Goal: Transaction & Acquisition: Purchase product/service

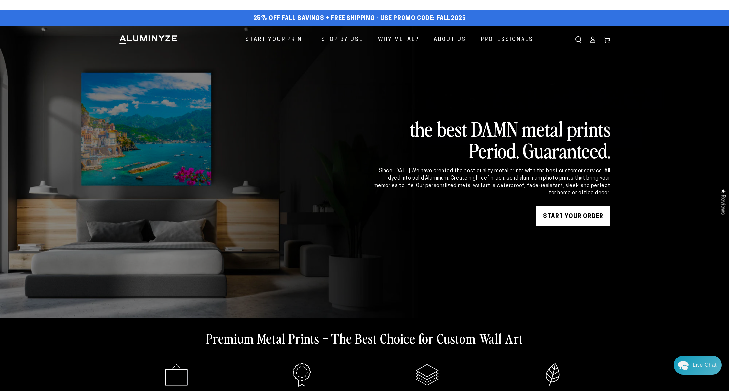
click at [595, 41] on icon at bounding box center [593, 41] width 4 height 3
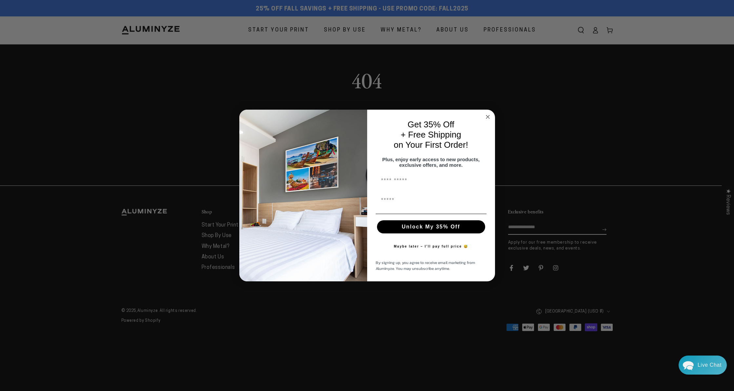
click at [488, 113] on circle "Close dialog" at bounding box center [488, 117] width 8 height 8
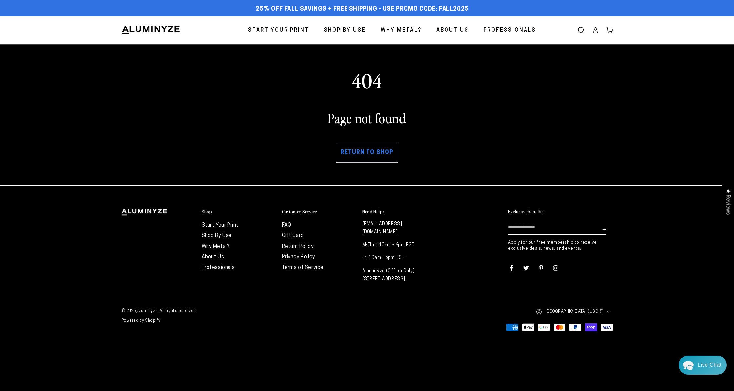
click at [375, 155] on link "Return to shop" at bounding box center [367, 153] width 63 height 20
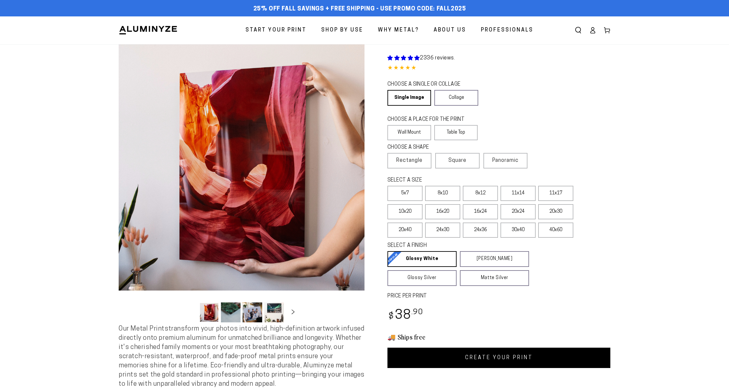
select select "**********"
click at [592, 32] on icon at bounding box center [593, 30] width 7 height 7
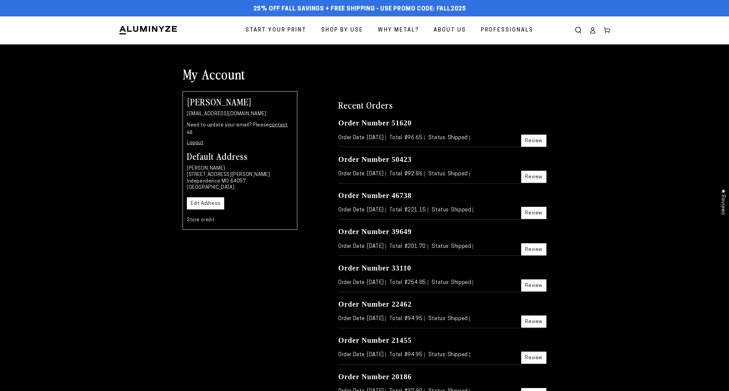
click at [283, 27] on span "Start Your Print" at bounding box center [276, 31] width 61 height 10
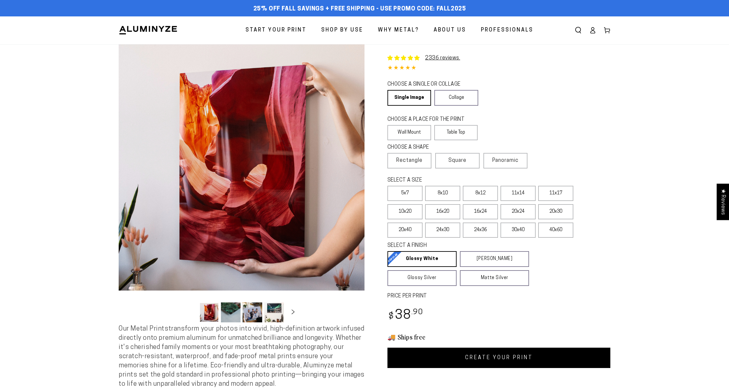
select select "**********"
click at [415, 131] on label "Wall Mount" at bounding box center [410, 132] width 44 height 15
click at [422, 132] on label "Wall Mount" at bounding box center [410, 132] width 44 height 15
click at [405, 213] on label "10x20" at bounding box center [405, 211] width 35 height 15
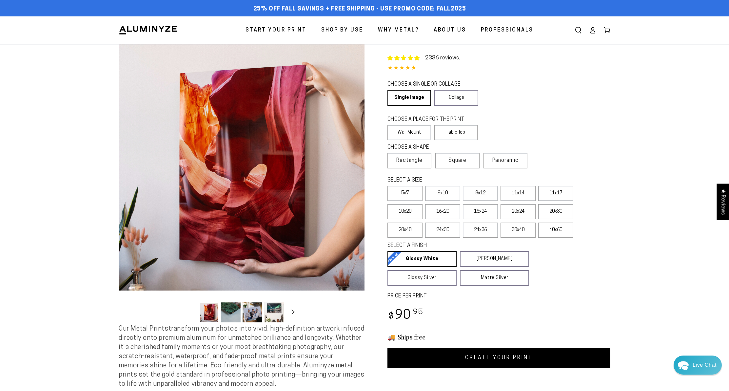
click at [496, 360] on link "CREATE YOUR PRINT" at bounding box center [499, 357] width 223 height 20
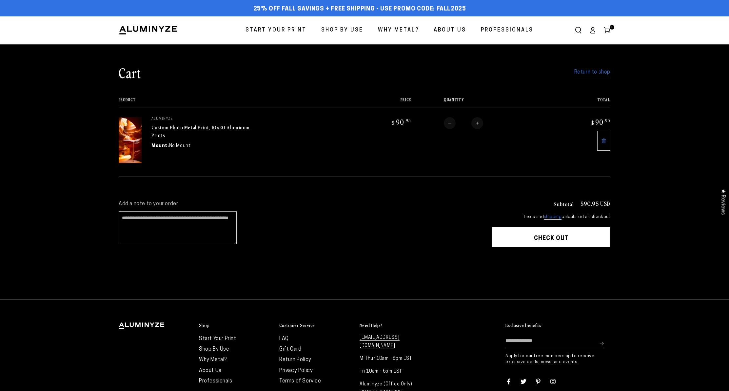
click at [278, 28] on span "Start Your Print" at bounding box center [276, 31] width 61 height 10
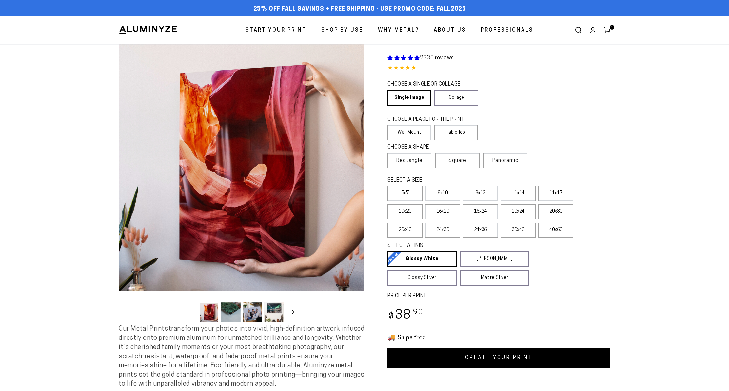
select select "**********"
click at [413, 214] on label "10x20" at bounding box center [405, 211] width 35 height 15
click at [487, 361] on link "CREATE YOUR PRINT" at bounding box center [499, 357] width 223 height 20
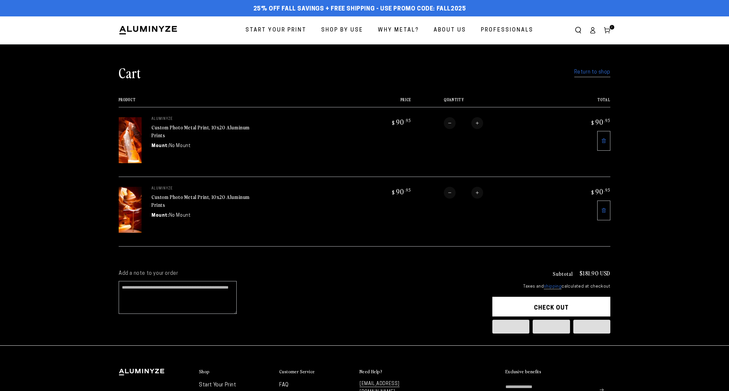
click at [600, 125] on bdi "$ 90 .95" at bounding box center [601, 121] width 20 height 9
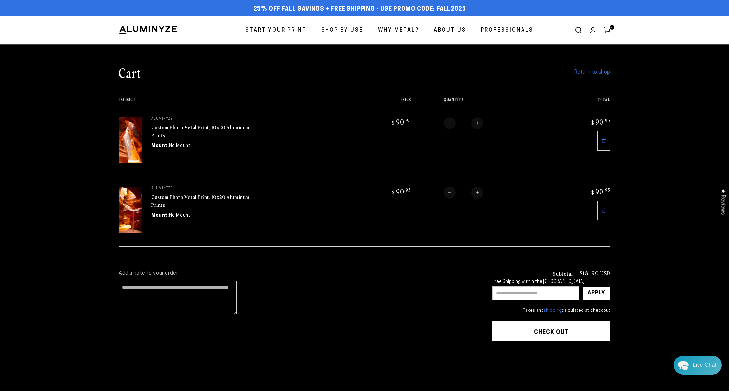
click at [279, 29] on span "Start Your Print" at bounding box center [276, 31] width 61 height 10
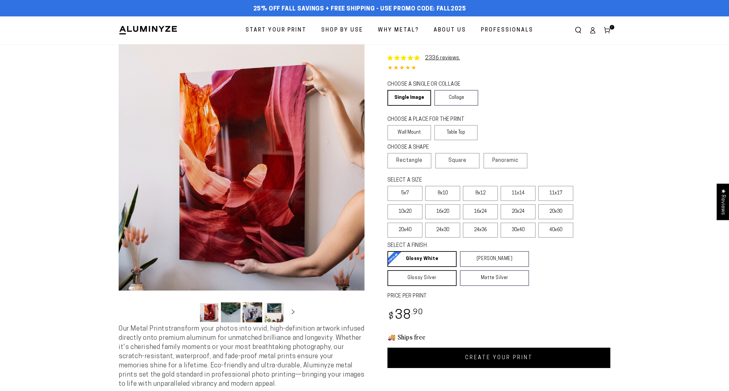
select select "**********"
click at [407, 210] on label "10x20" at bounding box center [405, 211] width 35 height 15
click at [534, 355] on link "CREATE YOUR PRINT" at bounding box center [499, 357] width 223 height 20
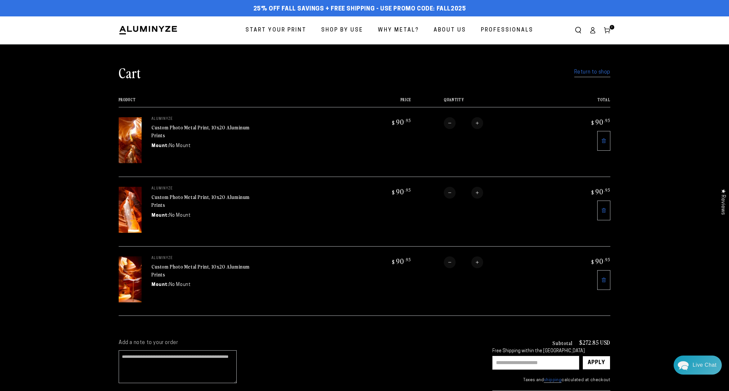
click at [131, 210] on img at bounding box center [130, 210] width 23 height 46
click at [171, 199] on link "Custom Photo Metal Print, 10x20 Aluminum Prints" at bounding box center [201, 201] width 98 height 16
